Goal: Information Seeking & Learning: Learn about a topic

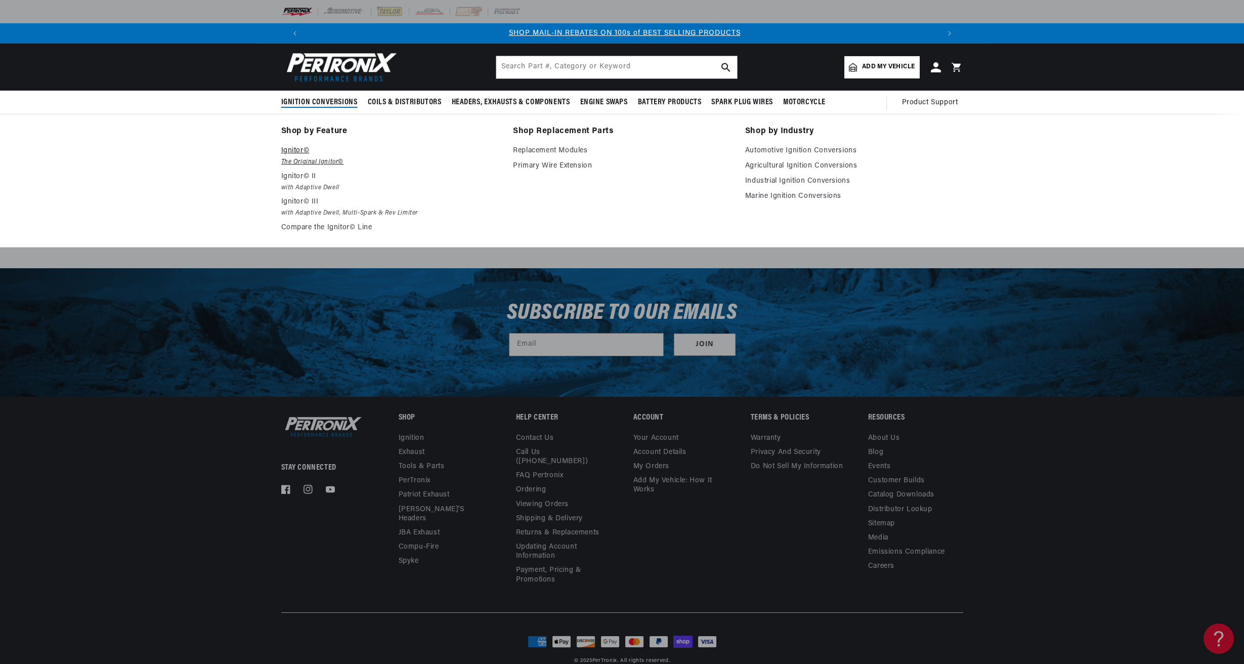
click at [289, 154] on p "Ignitor©" at bounding box center [390, 151] width 218 height 12
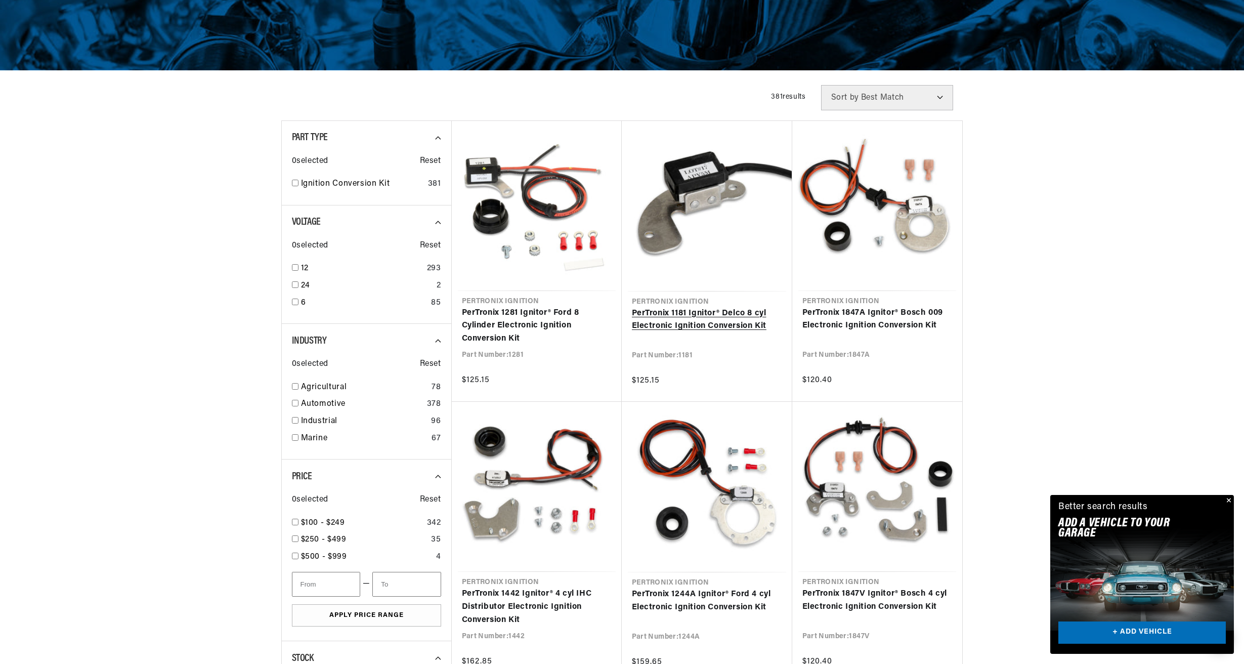
scroll to position [0, 632]
click at [695, 323] on link "PerTronix 1181 Ignitor® Delco 8 cyl Electronic Ignition Conversion Kit" at bounding box center [707, 320] width 150 height 26
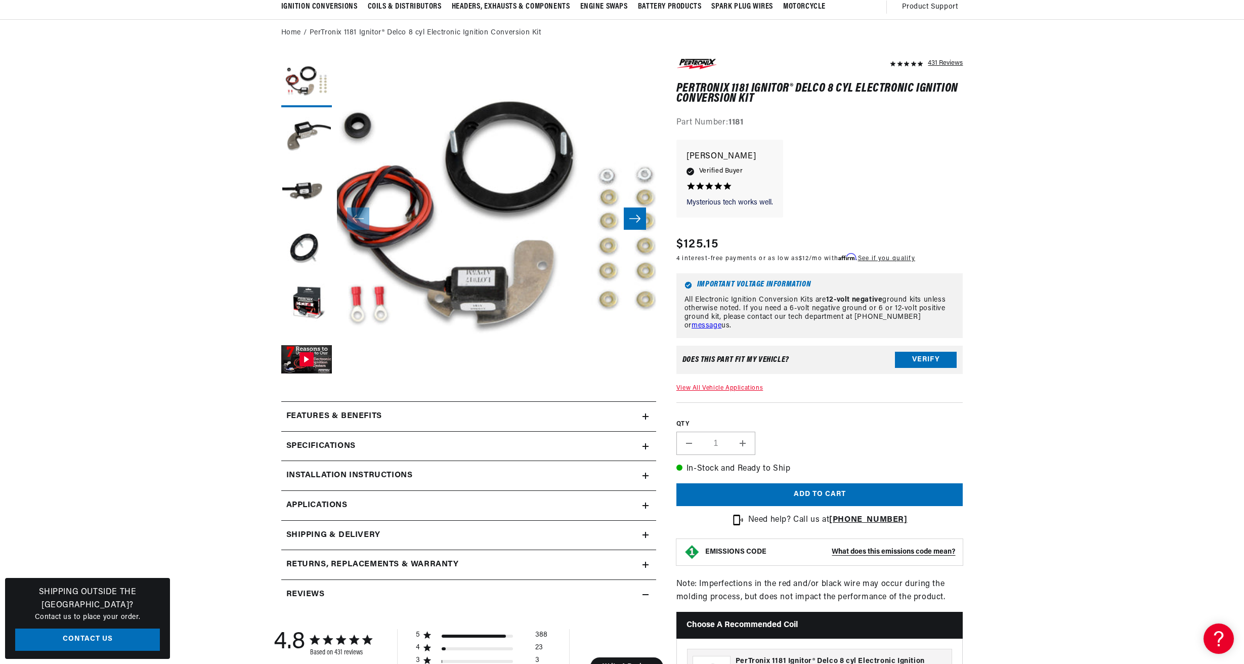
scroll to position [99, 0]
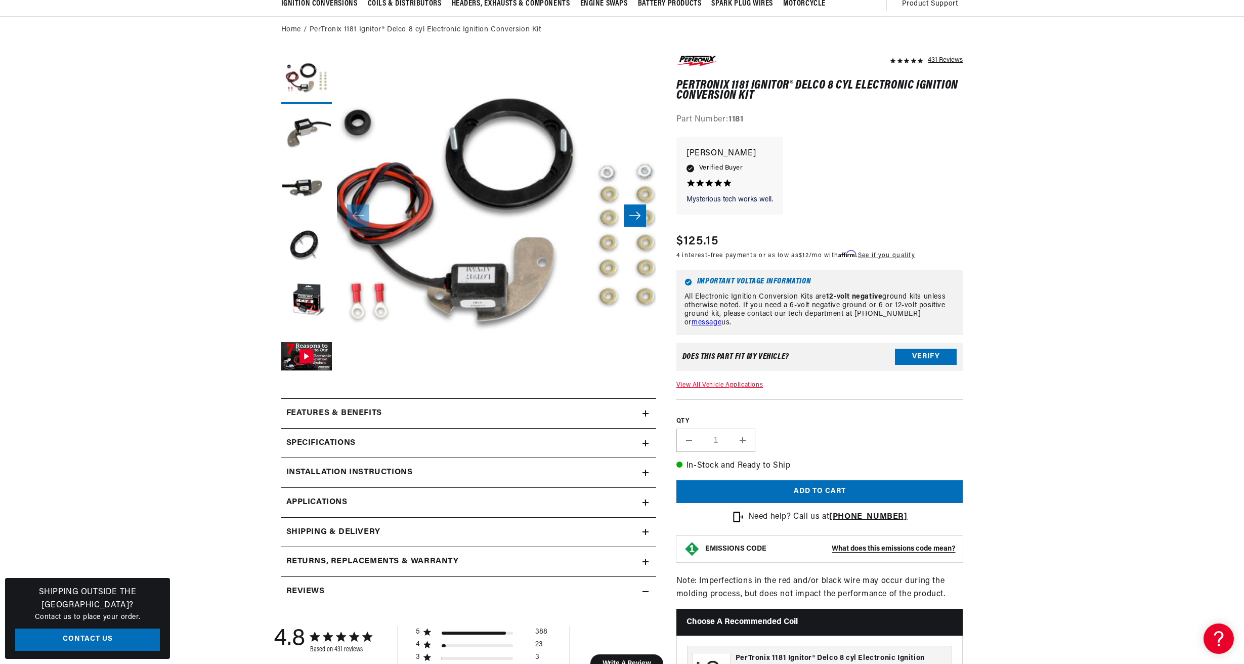
click at [705, 382] on link "View All Vehicle Applications" at bounding box center [719, 385] width 87 height 6
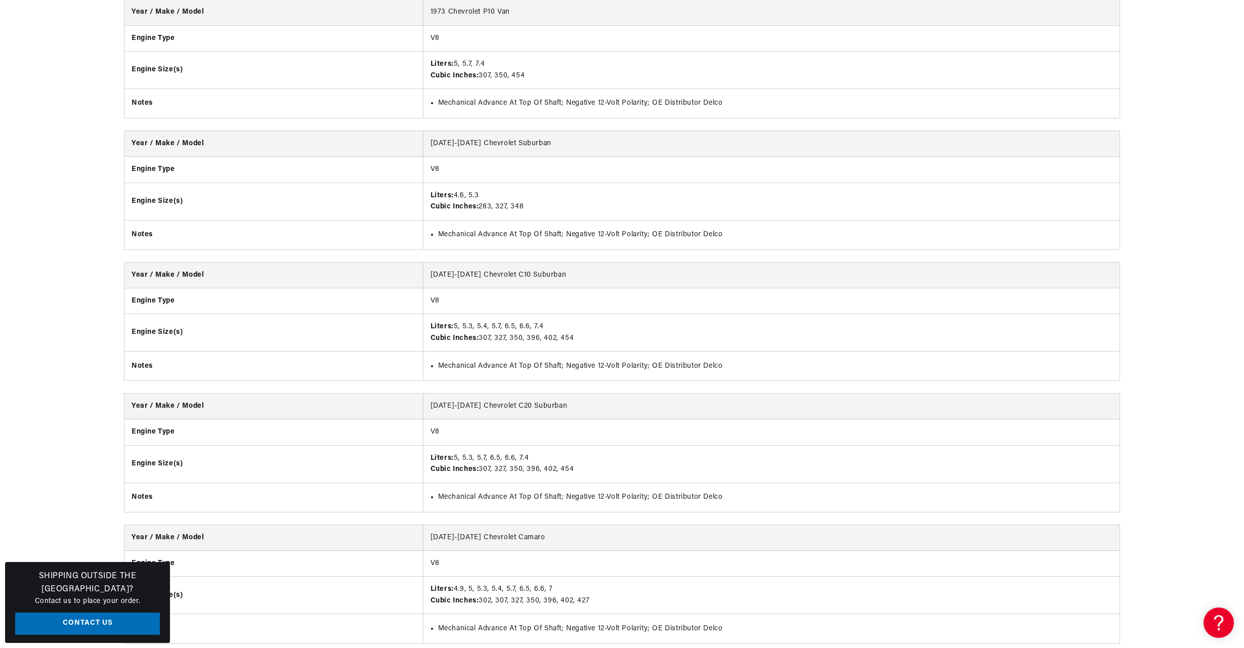
scroll to position [5700, 0]
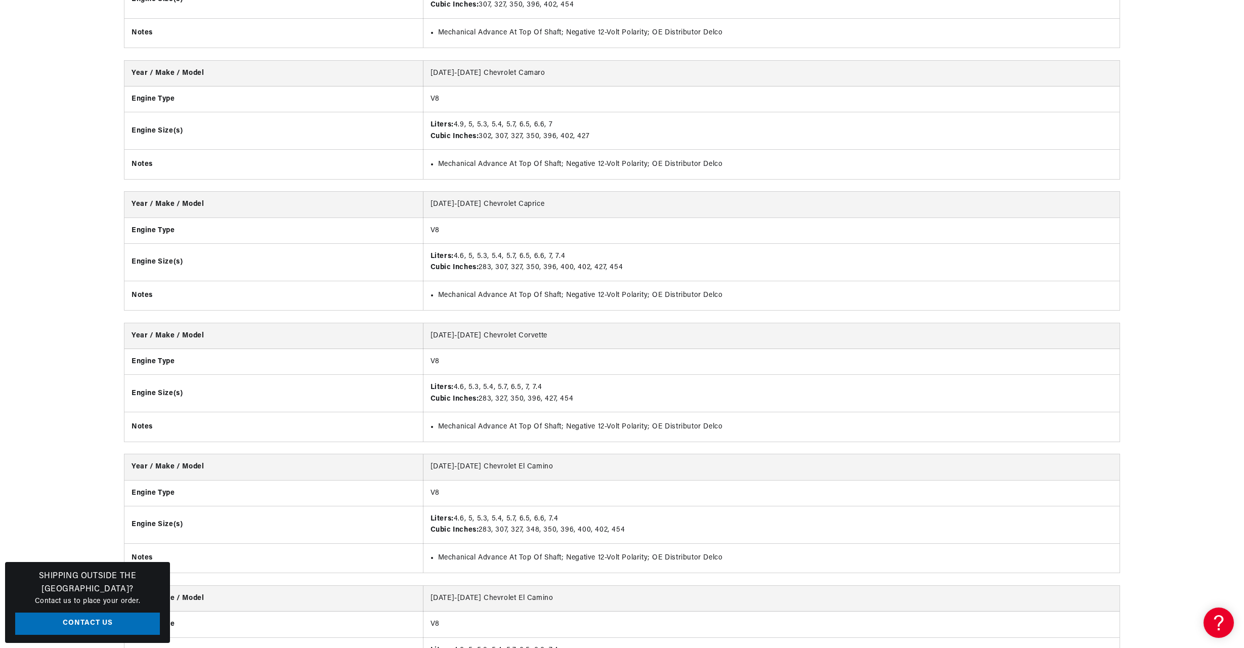
click at [402, 416] on th "Notes" at bounding box center [273, 426] width 298 height 29
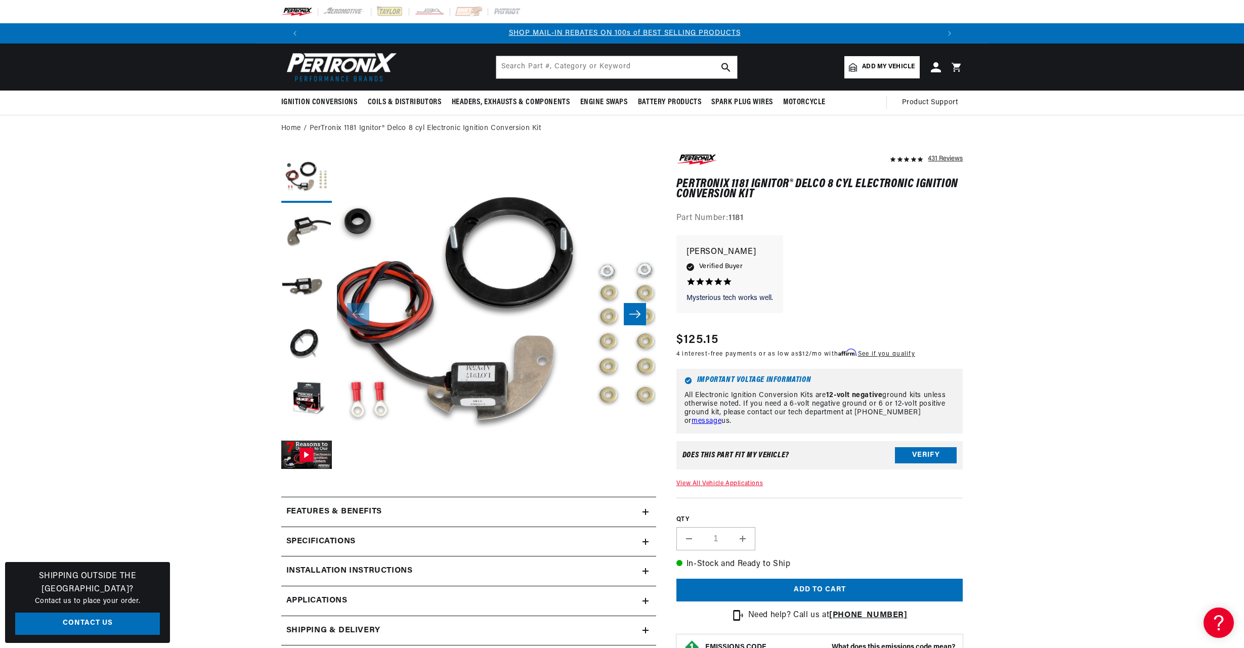
scroll to position [0, 1264]
click at [925, 447] on button "Verify" at bounding box center [926, 455] width 62 height 16
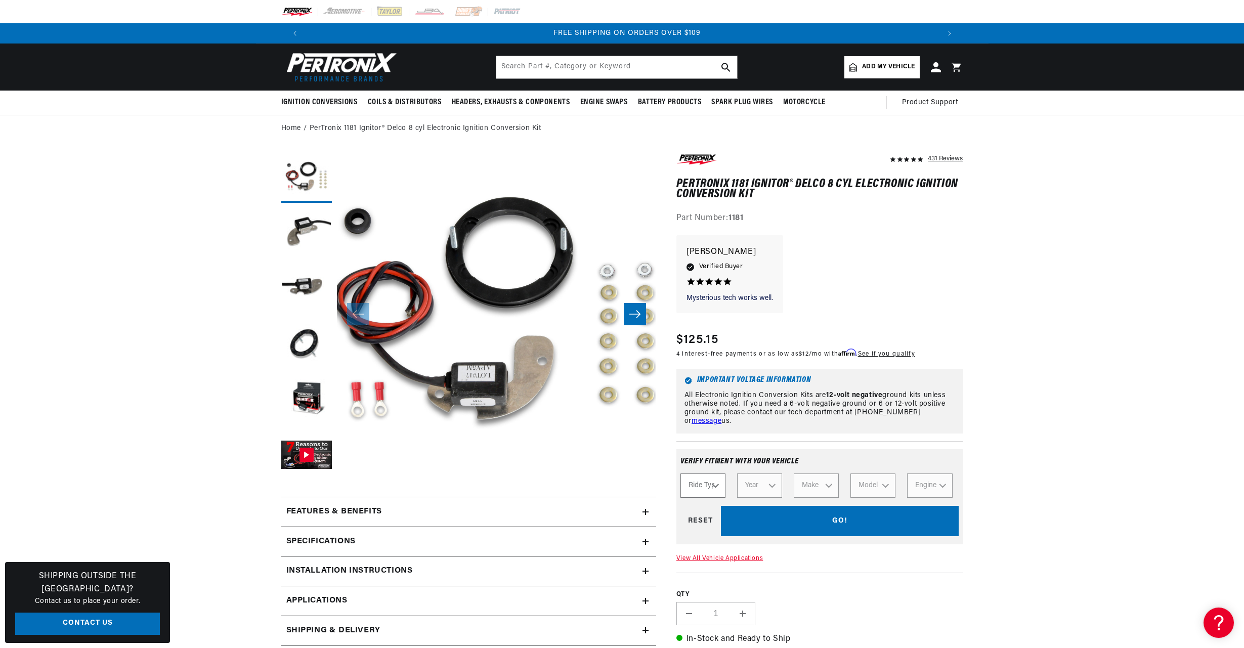
scroll to position [0, 0]
select select "Automotive"
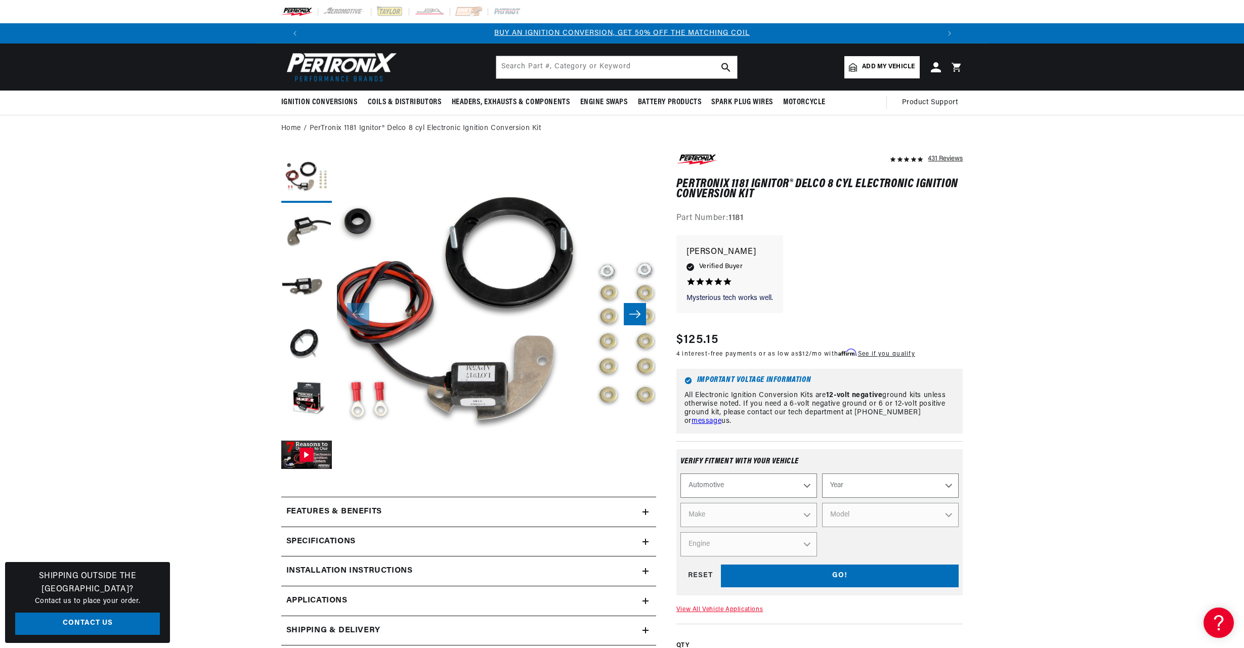
scroll to position [0, 632]
select select "1968"
select select "Chevrolet"
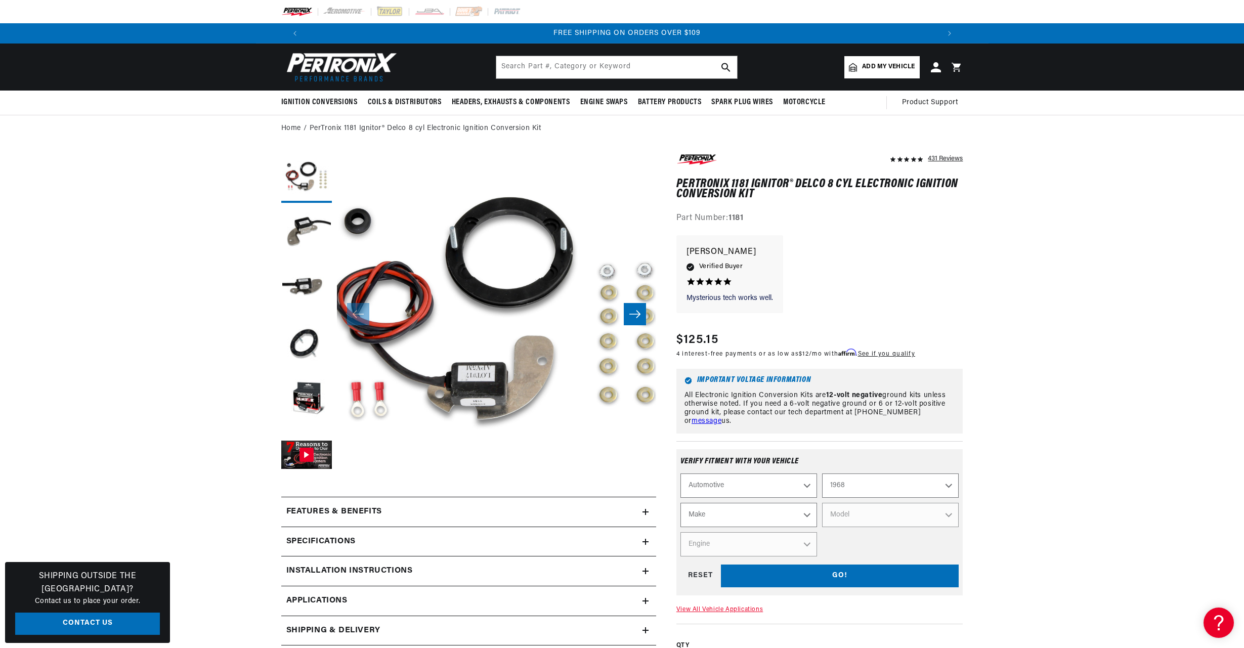
select select "Chevrolet"
select select "Corvette"
select select "327cid-5.4L"
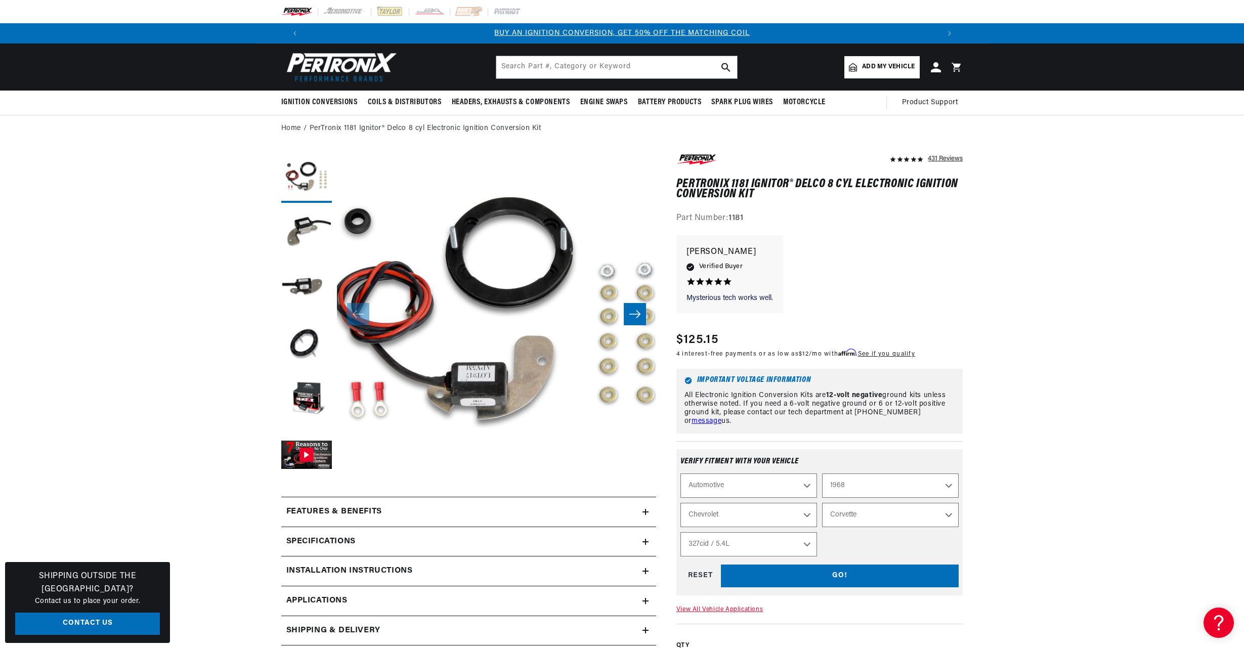
select select "Engine"
